Goal: Information Seeking & Learning: Check status

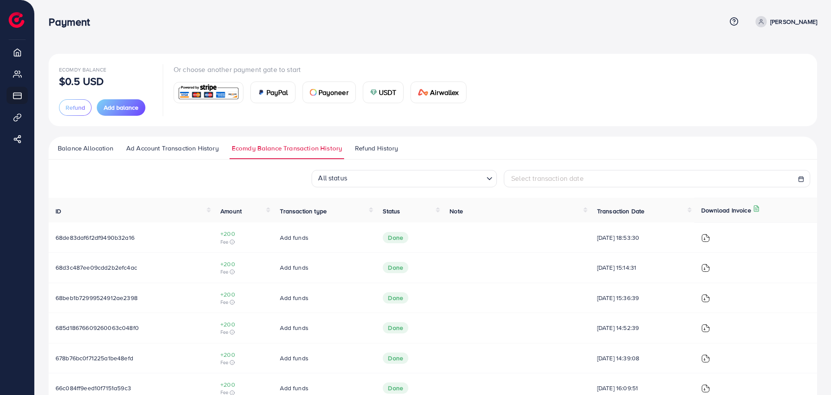
click at [387, 145] on span "Refund History" at bounding box center [376, 149] width 43 height 10
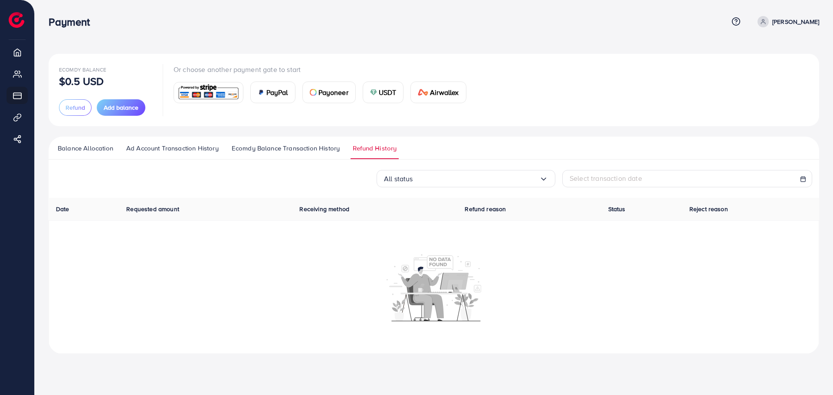
click at [289, 154] on link "Ecomdy Balance Transaction History" at bounding box center [286, 152] width 112 height 16
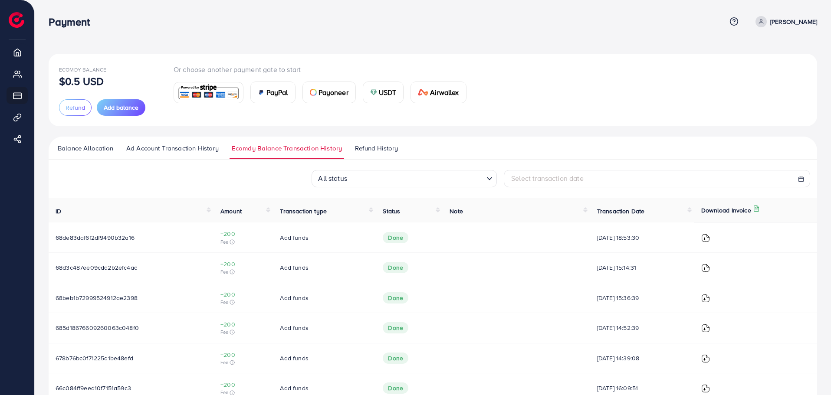
click at [351, 173] on input "Search for option" at bounding box center [416, 179] width 133 height 13
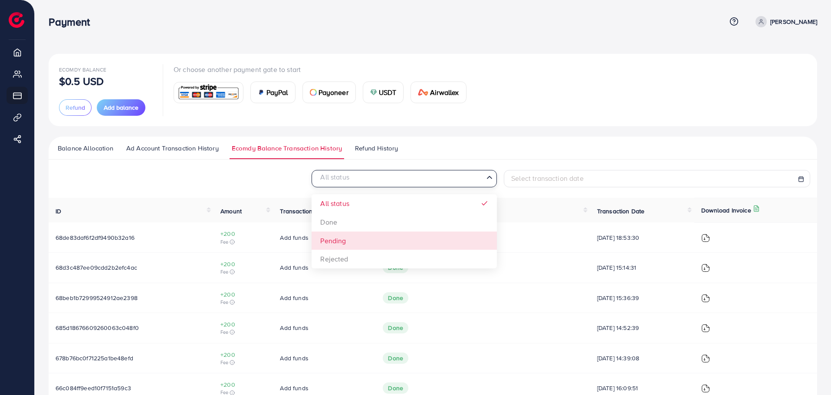
click at [261, 184] on div "All status Loading... All status Done Pending Rejected Select transaction date" at bounding box center [433, 178] width 769 height 17
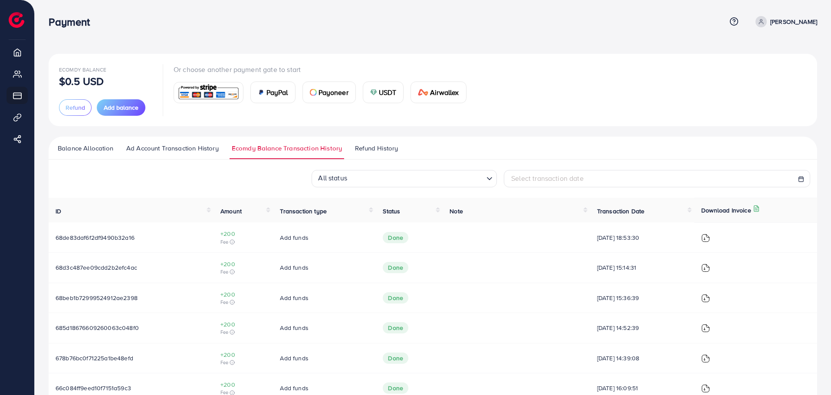
click at [174, 145] on span "Ad Account Transaction History" at bounding box center [172, 149] width 92 height 10
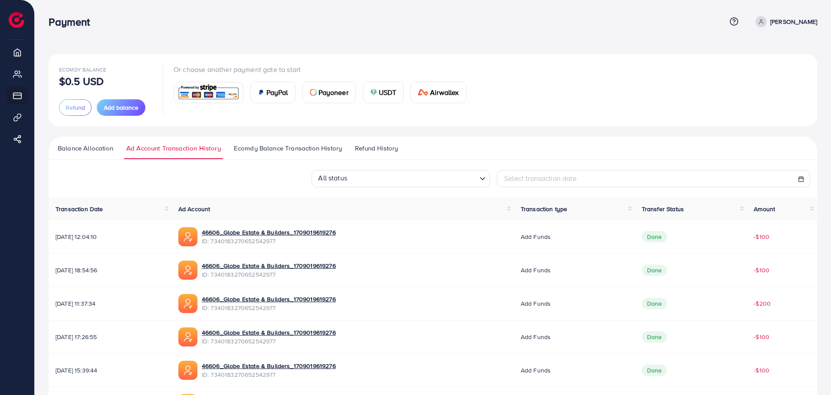
click at [80, 153] on link "Balance Allocation" at bounding box center [86, 152] width 60 height 16
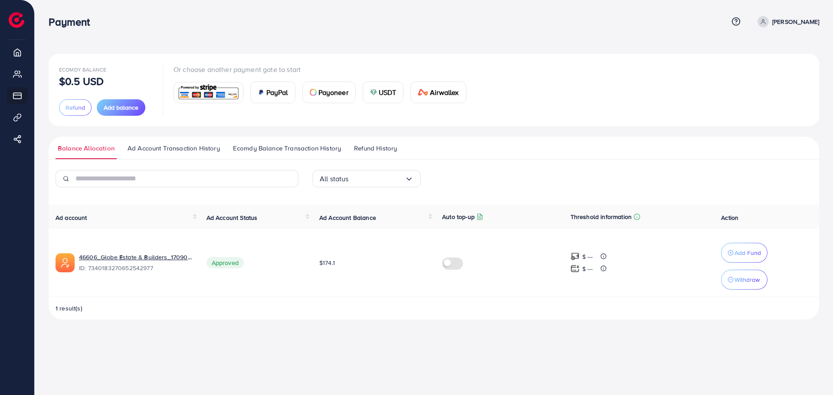
click at [793, 22] on p "[PERSON_NAME]" at bounding box center [795, 21] width 47 height 10
click at [540, 134] on div "Ecomdy Balance $0.5 USD Refund Add balance Or choose another payment gate to st…" at bounding box center [434, 187] width 771 height 266
click at [275, 333] on div "Ecomdy Balance $0.5 USD Refund Add balance Or choose another payment gate to st…" at bounding box center [434, 167] width 798 height 334
